Goal: Task Accomplishment & Management: Use online tool/utility

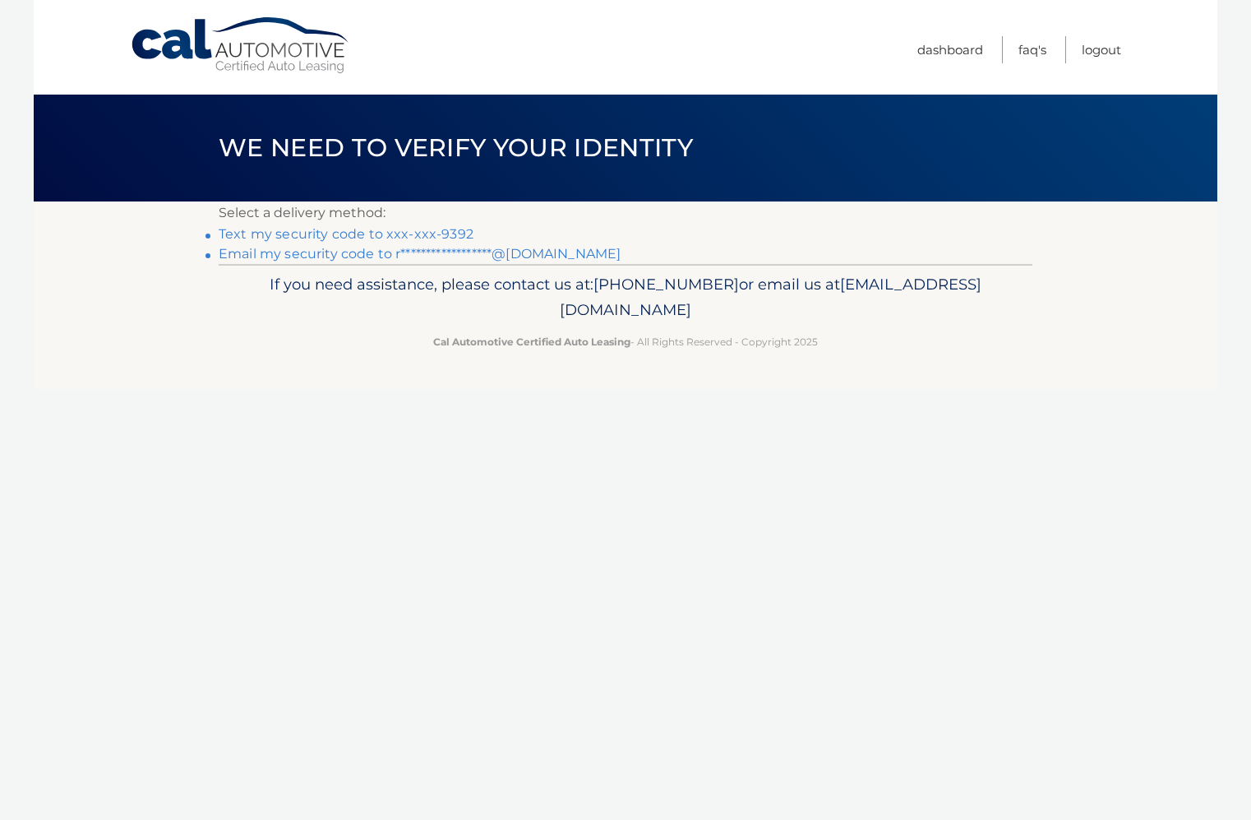
click at [276, 234] on link "Text my security code to xxx-xxx-9392" at bounding box center [346, 234] width 255 height 16
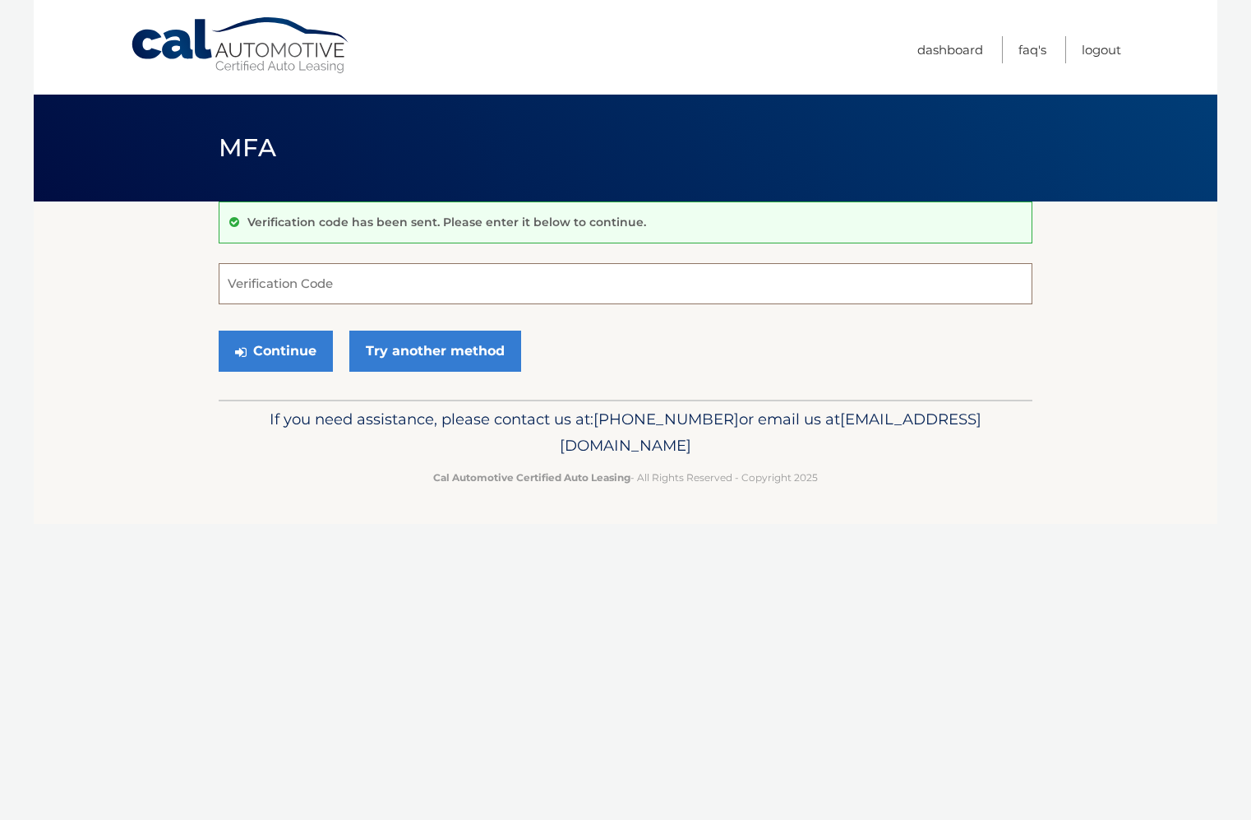
click at [363, 275] on input "Verification Code" at bounding box center [626, 283] width 814 height 41
paste input "349761"
type input "349761"
click at [304, 353] on button "Continue" at bounding box center [276, 351] width 114 height 41
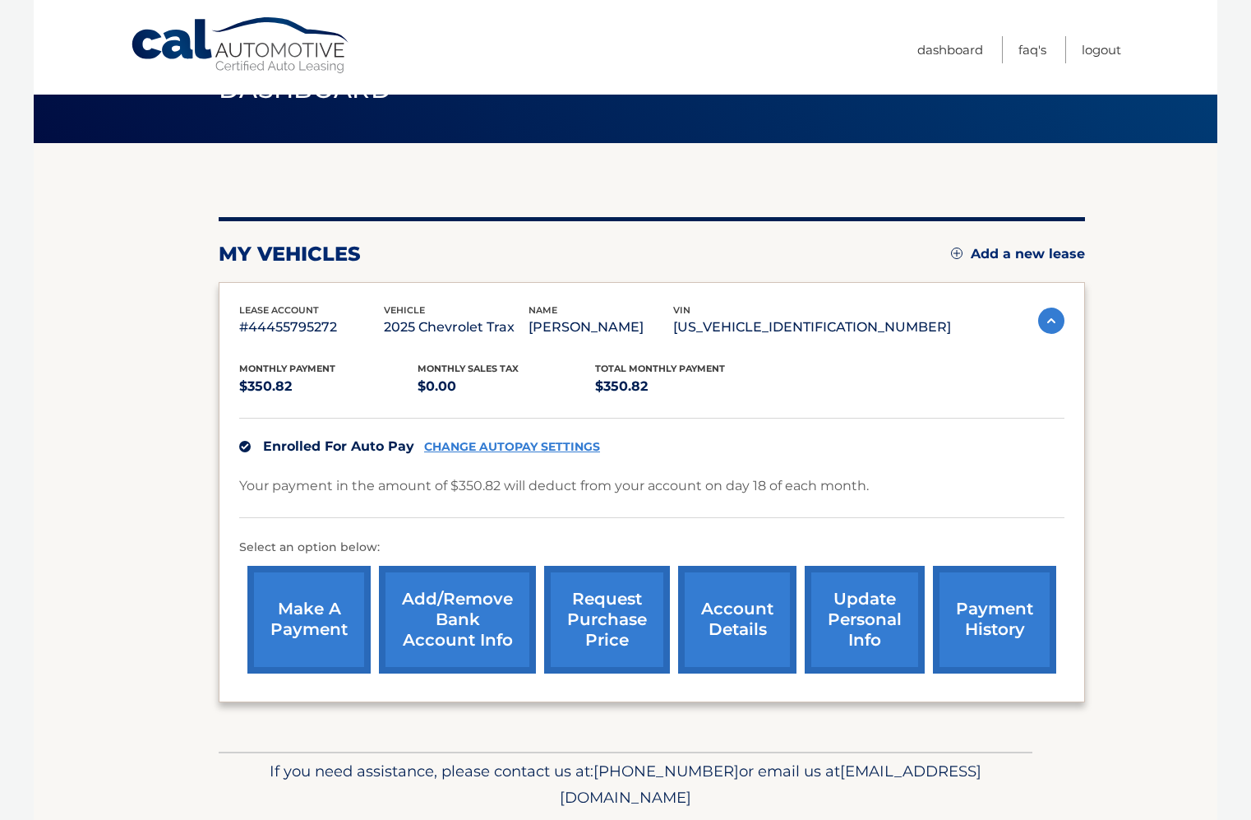
scroll to position [73, 0]
